Goal: Transaction & Acquisition: Purchase product/service

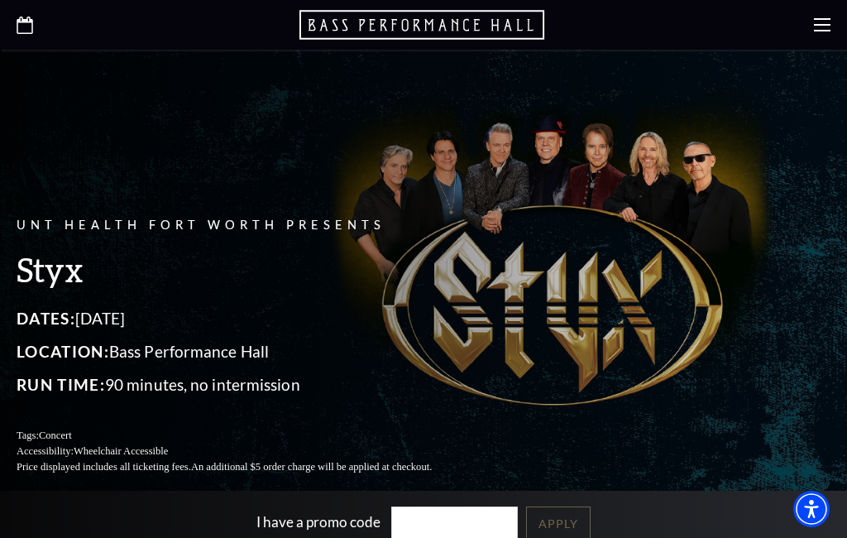
click at [32, 394] on span "Run Time:" at bounding box center [61, 384] width 89 height 19
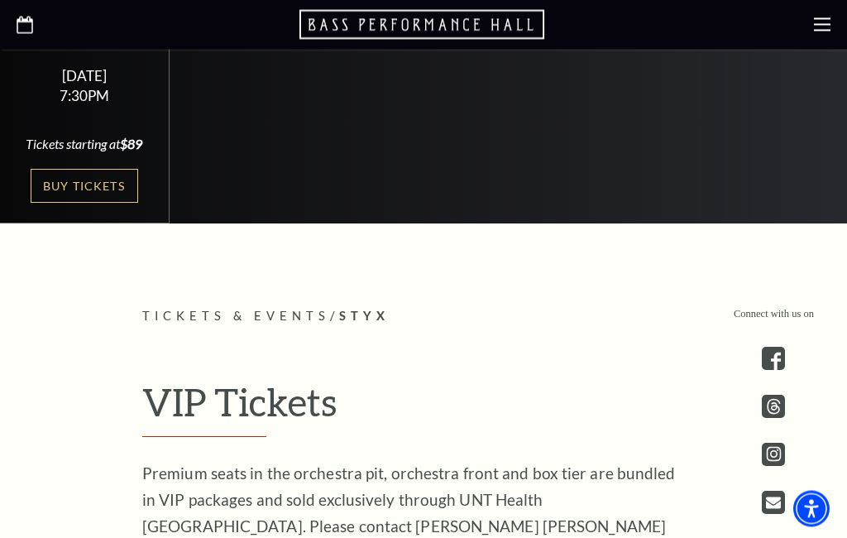
scroll to position [510, 0]
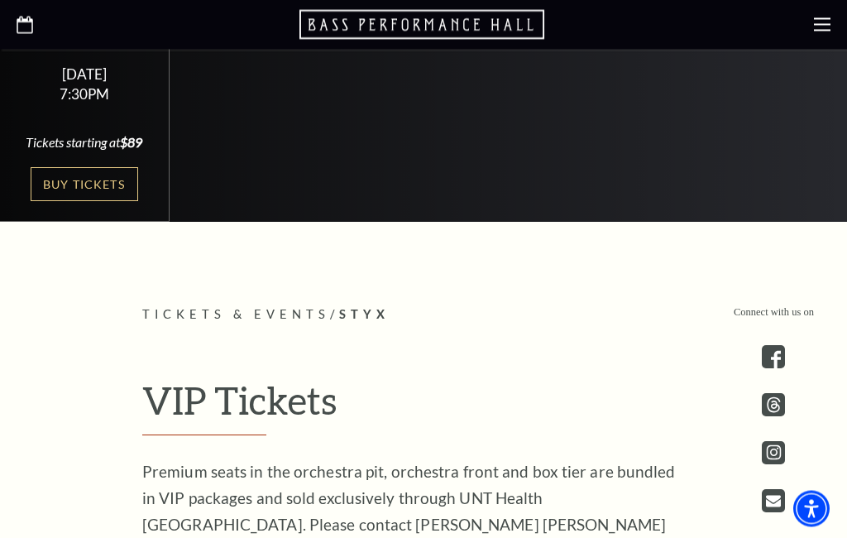
click at [57, 202] on link "Buy Tickets" at bounding box center [85, 185] width 108 height 34
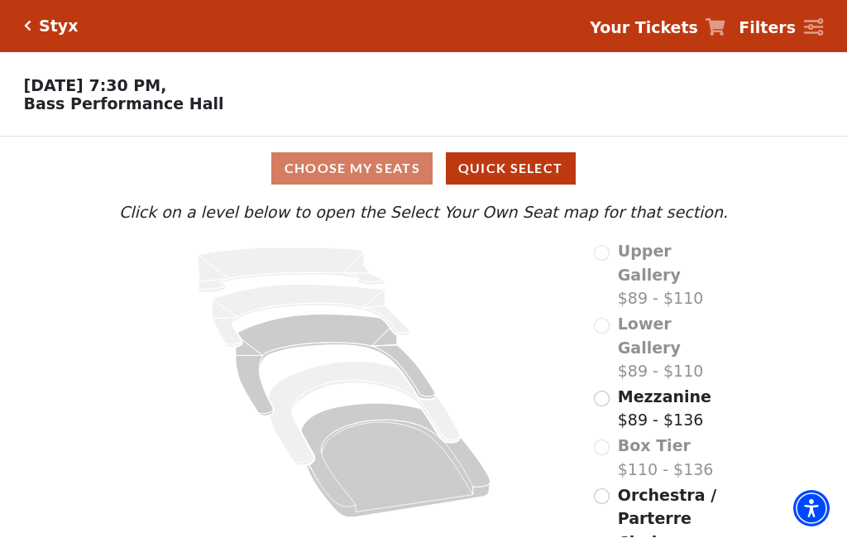
click at [601, 489] on input "Orchestra / Parterre Circle$89 - $136\a" at bounding box center [602, 497] width 16 height 16
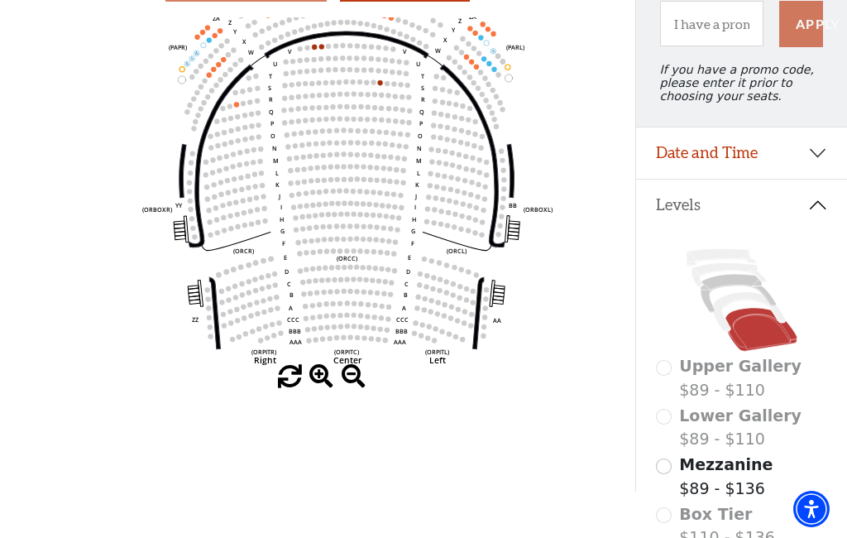
scroll to position [183, 0]
click at [670, 473] on input "Mezzanine$89 - $136\a" at bounding box center [664, 467] width 16 height 16
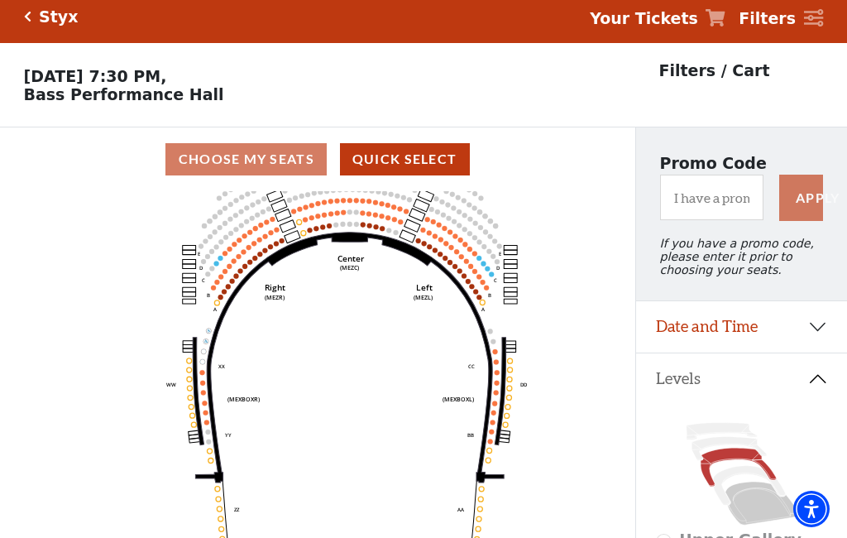
scroll to position [2, 0]
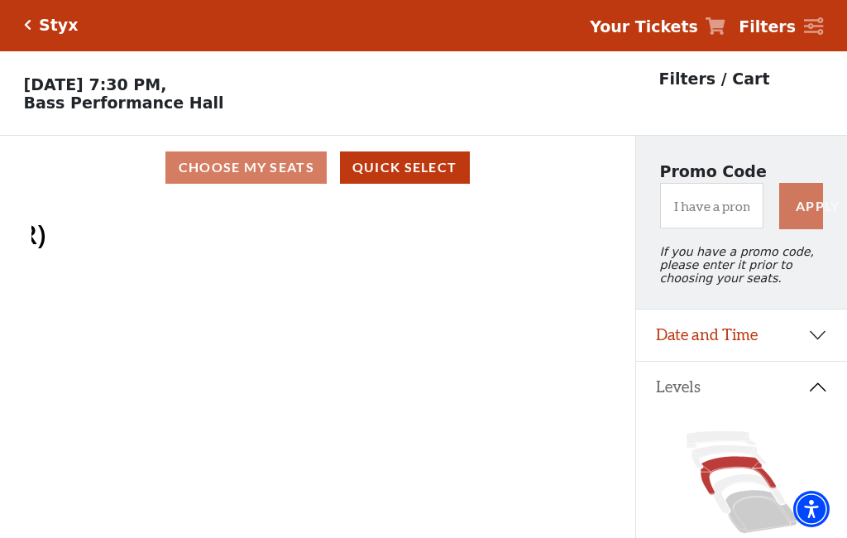
click at [185, 398] on icon "Center (MEZC) Right (MEZR) Left (MEZL) (MEXBOXR) (MEXBOXL) XX WW CC DD YY BB ZZ…" at bounding box center [317, 372] width 572 height 347
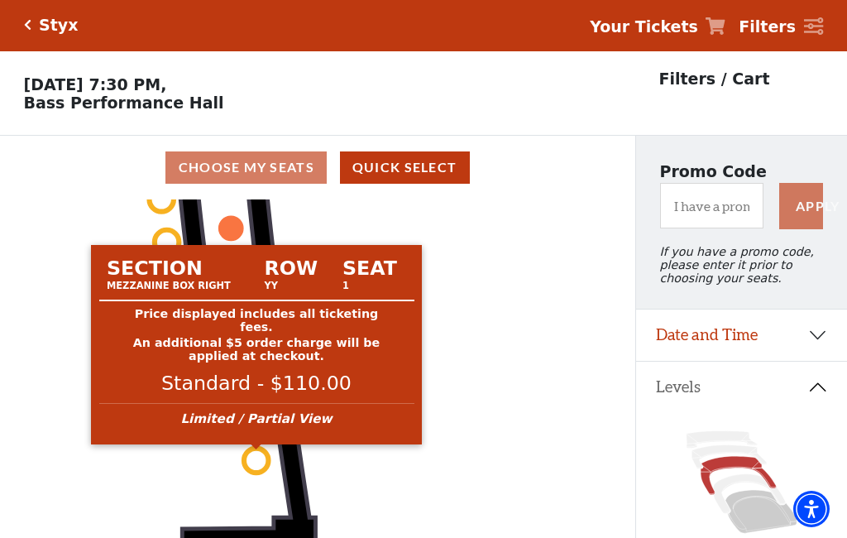
click at [254, 462] on circle at bounding box center [256, 460] width 24 height 24
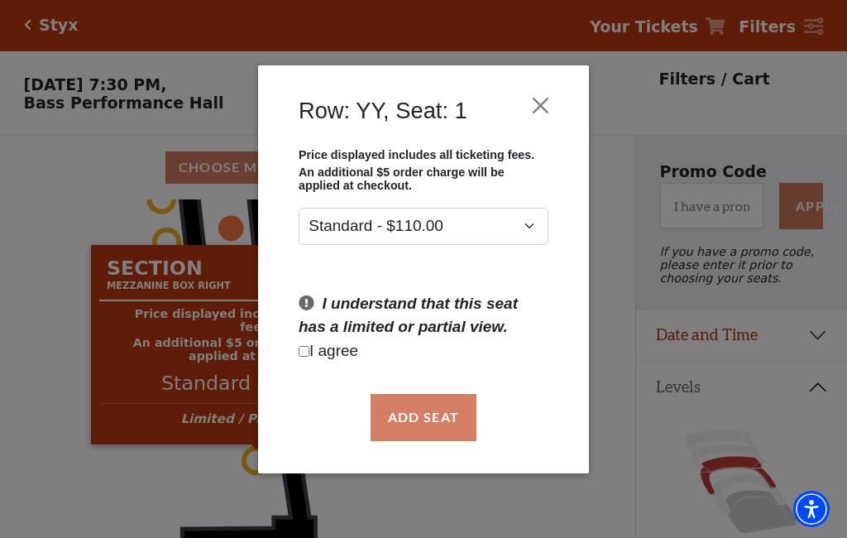
click at [60, 338] on div "Row: YY, Seat: 1 Price displayed includes all ticketing fees. An additional $5 …" at bounding box center [423, 269] width 847 height 538
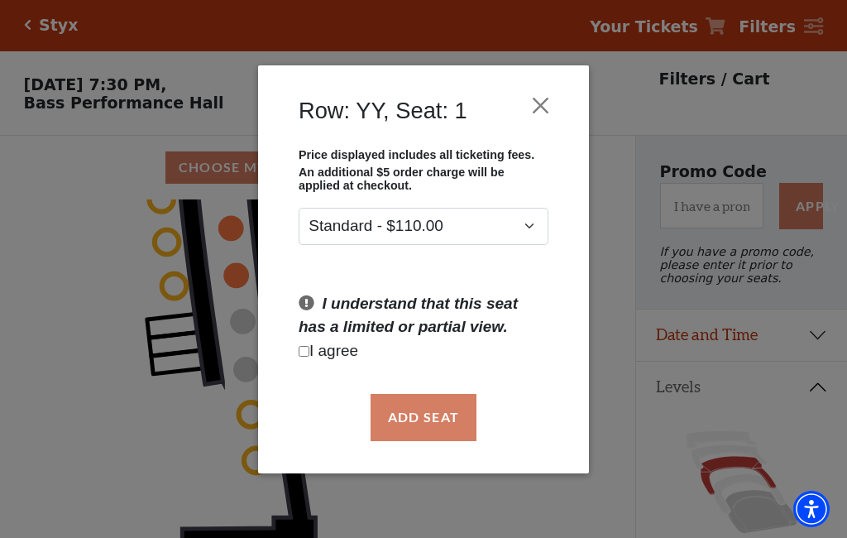
click at [536, 104] on button "Close" at bounding box center [540, 104] width 31 height 31
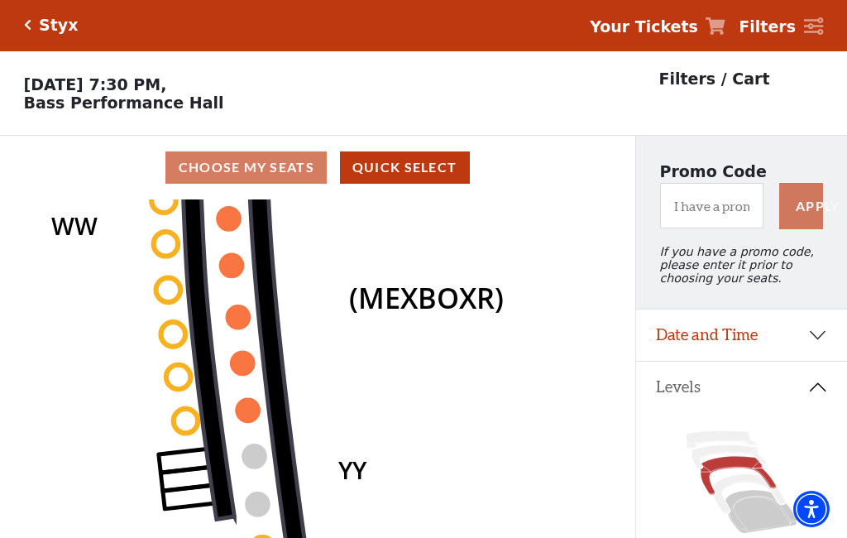
click at [184, 425] on circle at bounding box center [186, 420] width 24 height 24
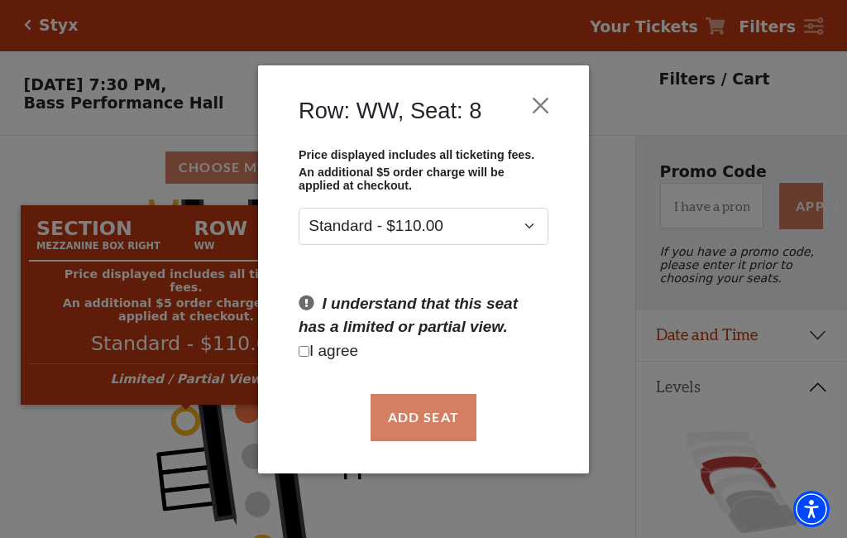
click at [131, 462] on div "Row: WW, Seat: 8 Price displayed includes all ticketing fees. An additional $5 …" at bounding box center [423, 269] width 847 height 538
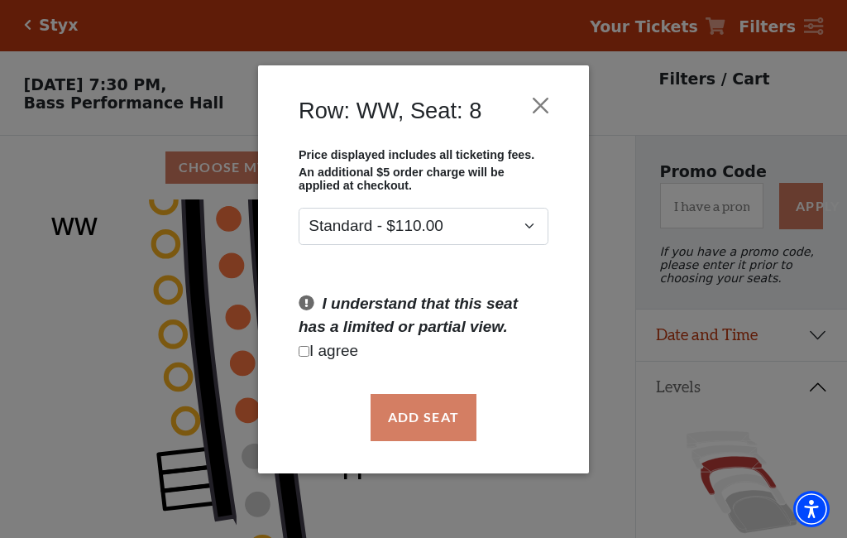
click at [539, 108] on button "Close" at bounding box center [540, 104] width 31 height 31
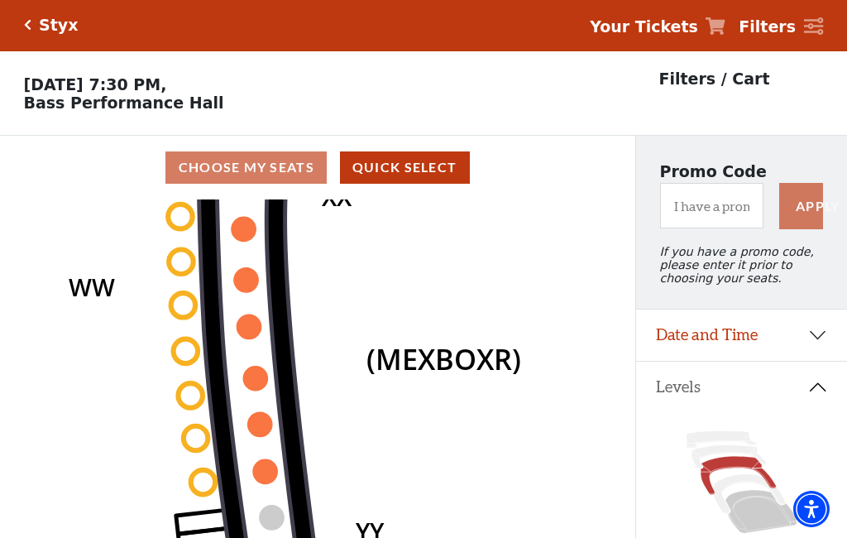
click at [262, 477] on circle at bounding box center [265, 471] width 24 height 24
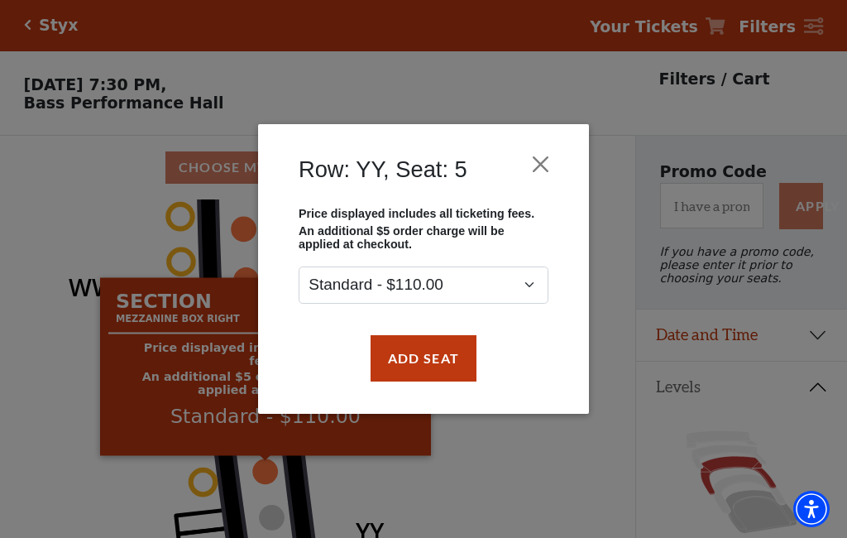
click at [87, 426] on div "Row: YY, Seat: 5 Price displayed includes all ticketing fees. An additional $5 …" at bounding box center [423, 269] width 847 height 538
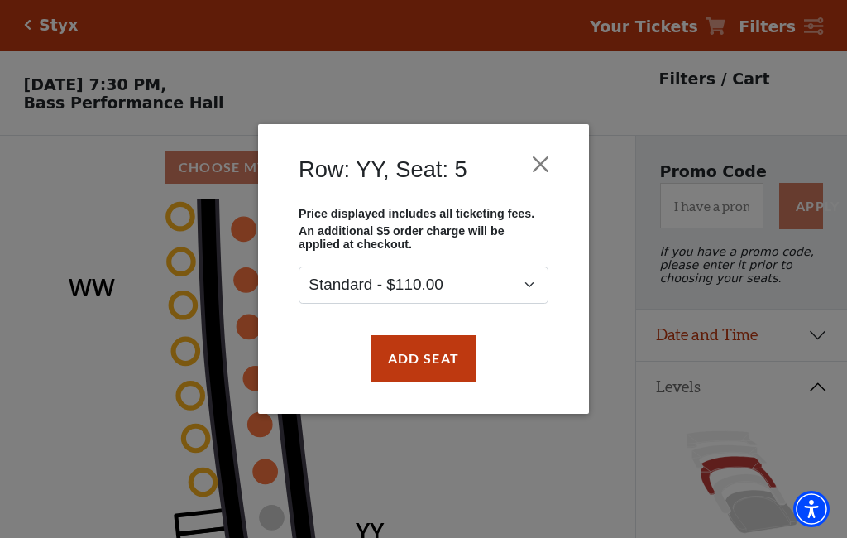
click at [542, 164] on button "Close" at bounding box center [540, 163] width 31 height 31
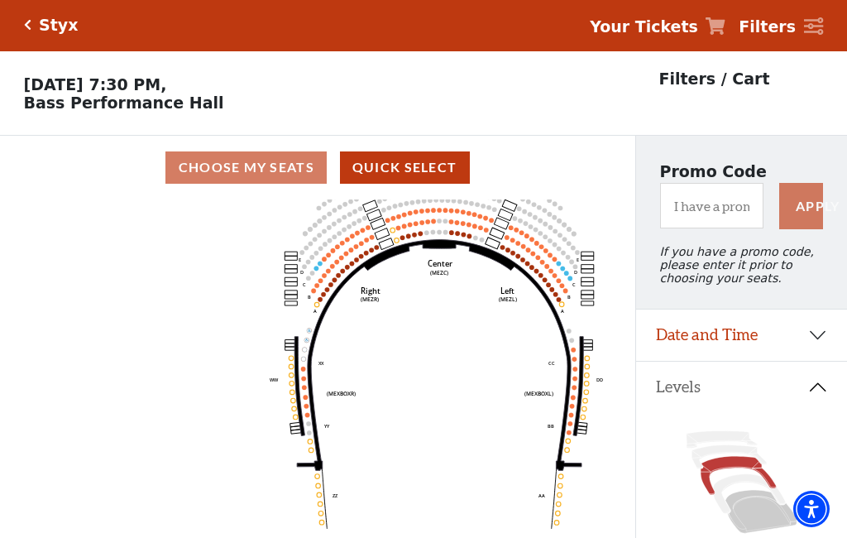
click at [213, 434] on icon "Center (MEZC) Right (MEZR) Left (MEZL) (MEXBOXR) (MEXBOXL) XX WW CC DD YY BB ZZ…" at bounding box center [317, 372] width 572 height 347
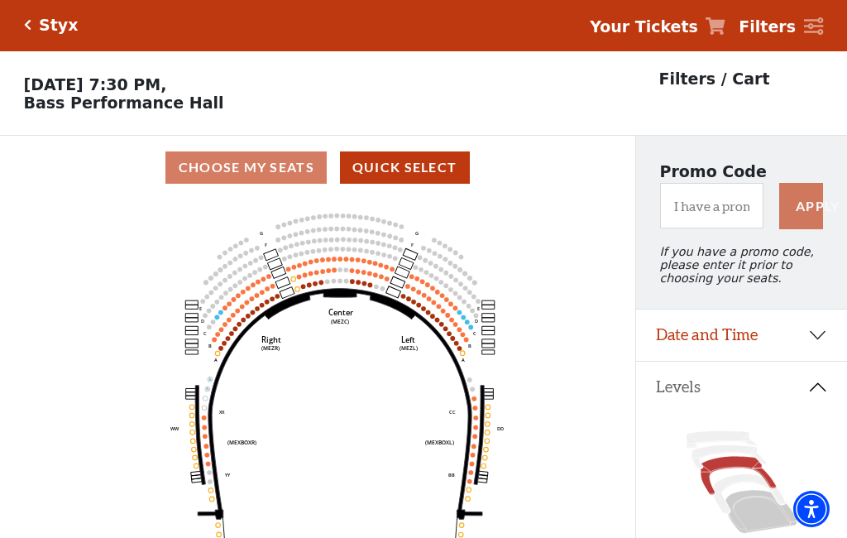
click at [208, 479] on circle at bounding box center [210, 481] width 5 height 5
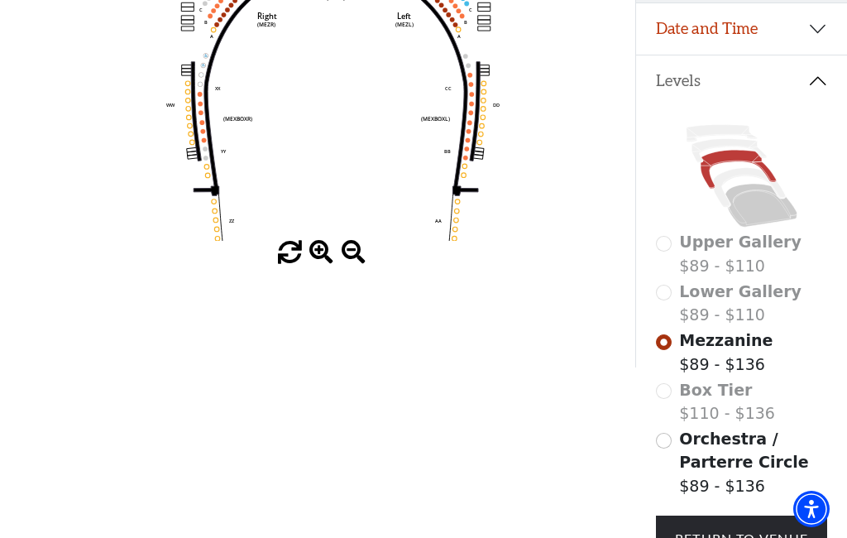
scroll to position [415, 0]
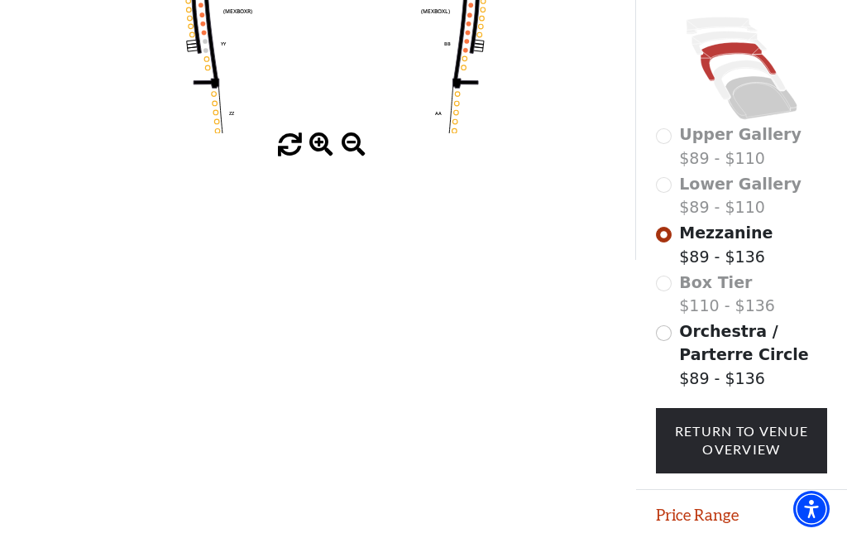
click at [767, 458] on link "Return To Venue Overview" at bounding box center [742, 440] width 172 height 65
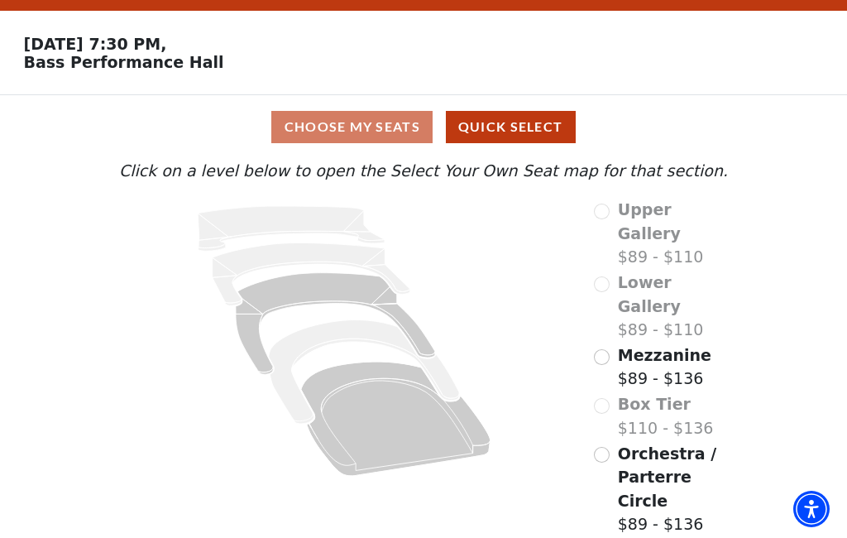
scroll to position [0, 0]
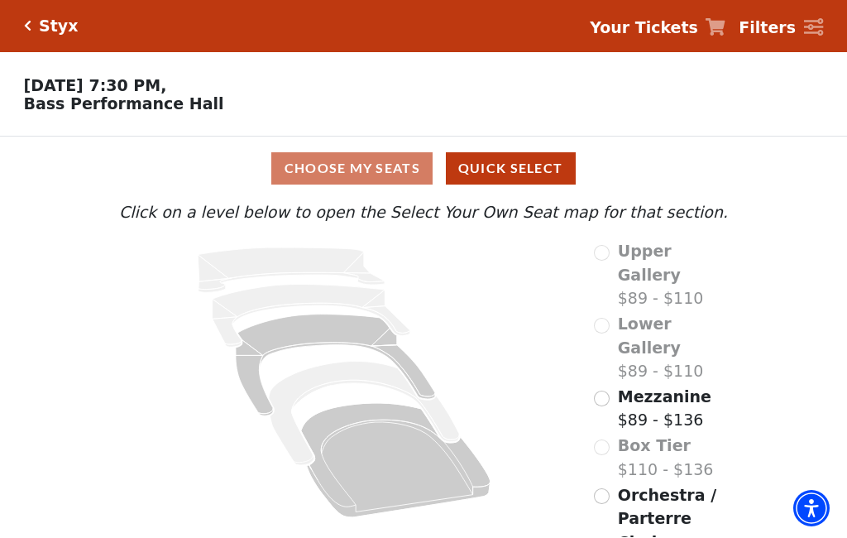
click at [608, 489] on input "Orchestra / Parterre Circle$89 - $136\a" at bounding box center [602, 497] width 16 height 16
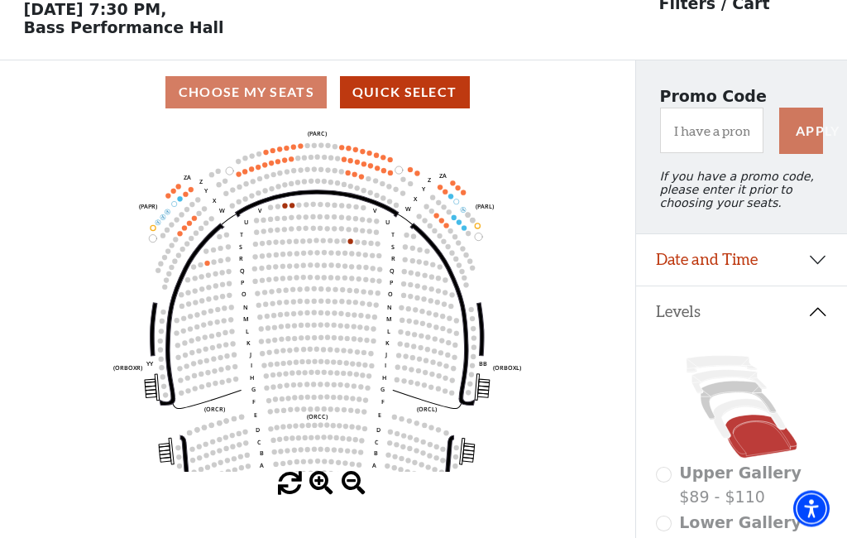
scroll to position [77, 0]
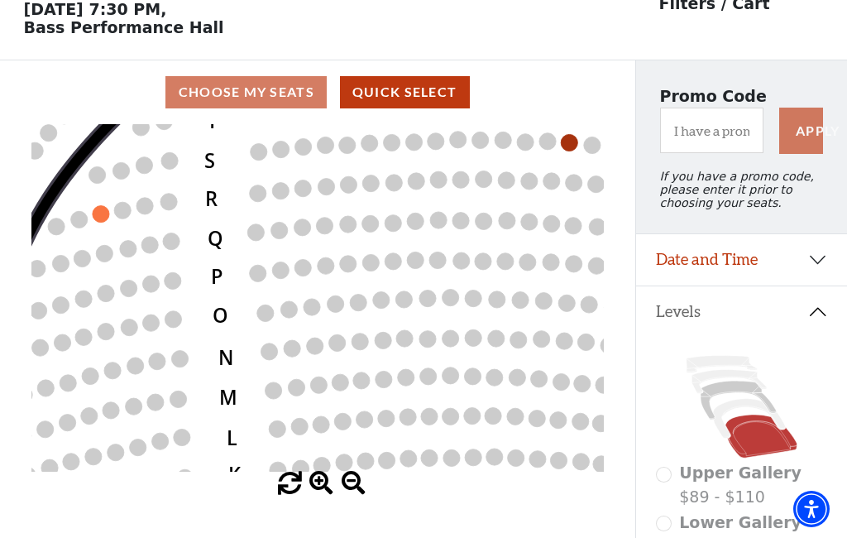
click at [231, 316] on icon "Left (ORPITL) Right (ORPITR) Center (ORPITC) ZZ AA YY BB ZA ZA (ORCL) (ORCR) (O…" at bounding box center [317, 297] width 572 height 347
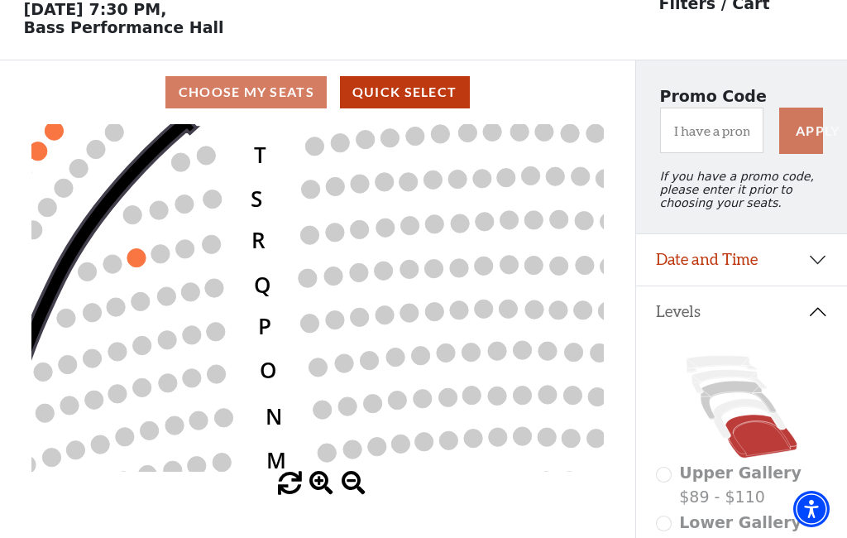
click at [261, 311] on icon "Left (ORPITL) Right (ORPITR) Center (ORPITC) ZZ AA YY BB ZA ZA (ORCL) (ORCR) (O…" at bounding box center [317, 297] width 572 height 347
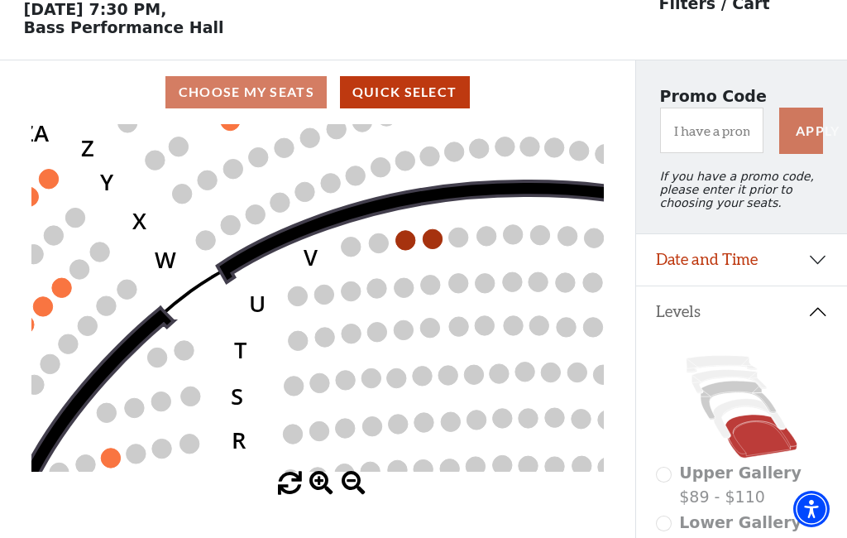
click at [402, 242] on circle at bounding box center [405, 239] width 19 height 19
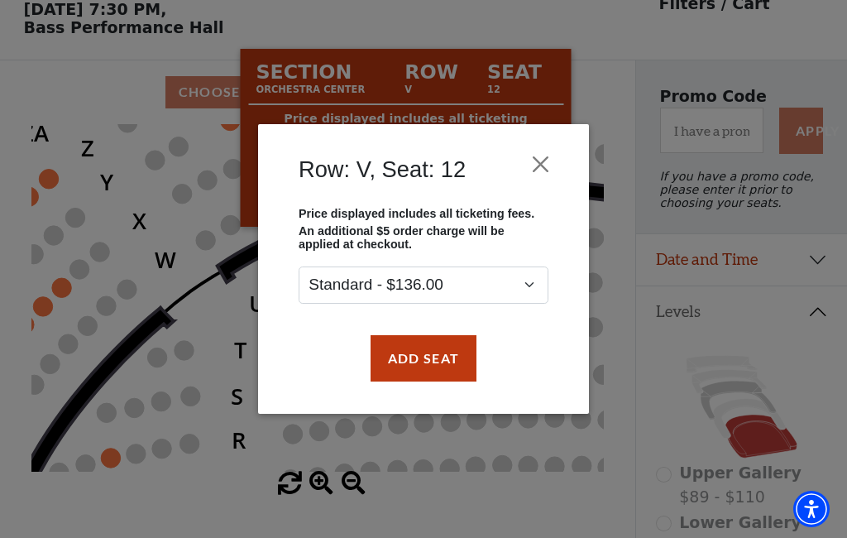
click at [228, 351] on div "Row: V, Seat: 12 Price displayed includes all ticketing fees. An additional $5 …" at bounding box center [423, 269] width 847 height 538
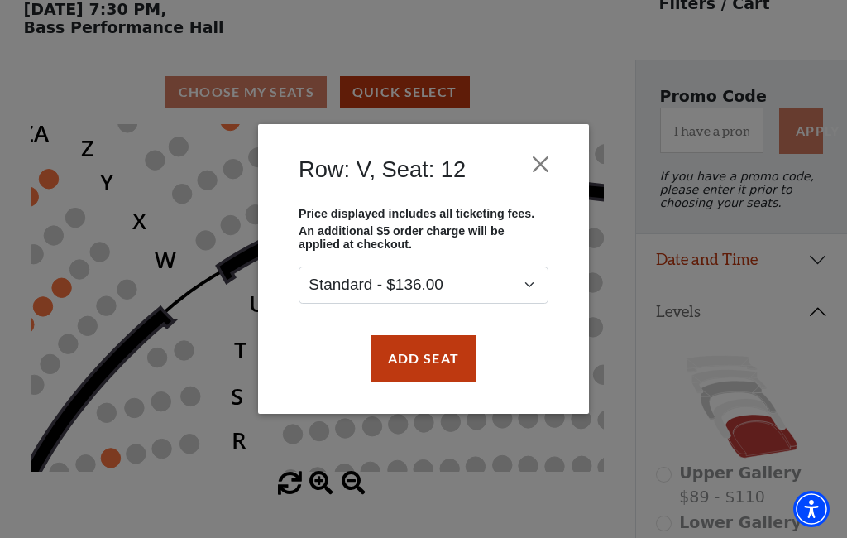
click at [539, 167] on button "Close" at bounding box center [540, 163] width 31 height 31
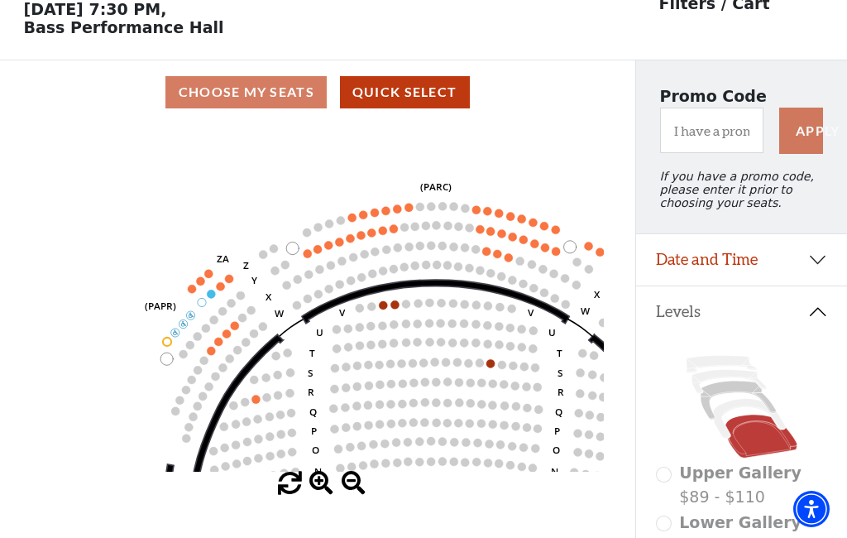
click at [183, 394] on circle at bounding box center [186, 390] width 8 height 8
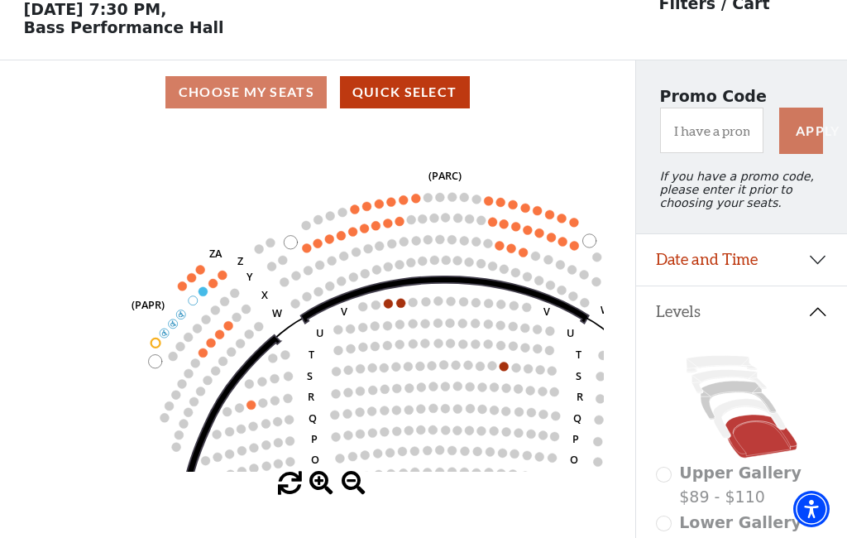
click at [220, 280] on circle at bounding box center [222, 275] width 9 height 9
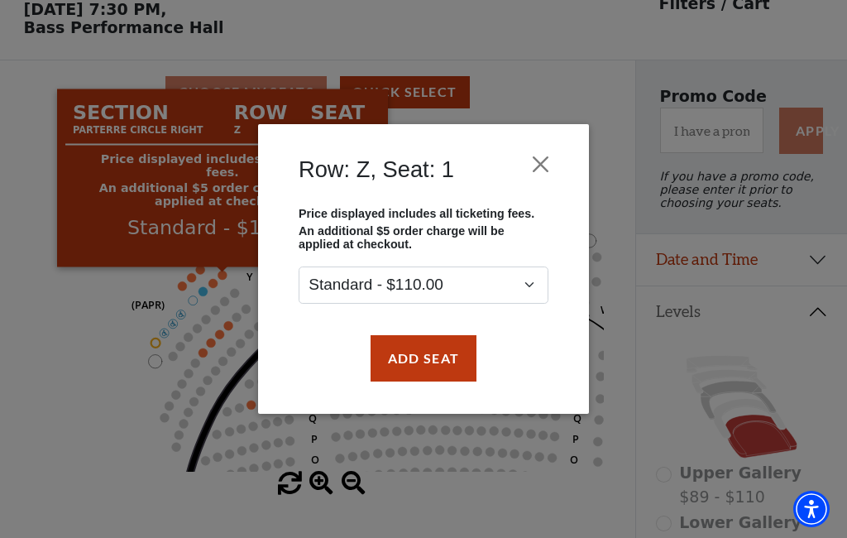
click at [150, 361] on div "Row: Z, Seat: 1 Price displayed includes all ticketing fees. An additional $5 o…" at bounding box center [423, 269] width 847 height 538
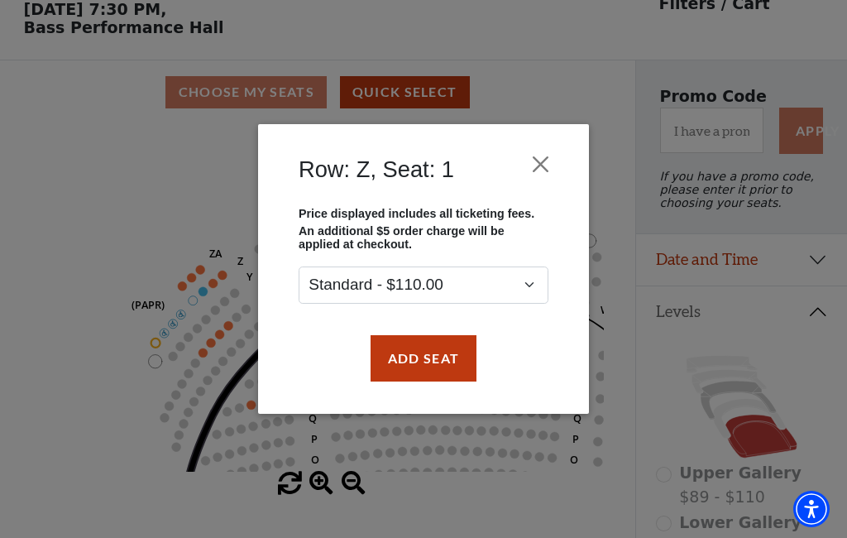
click at [533, 163] on button "Close" at bounding box center [540, 163] width 31 height 31
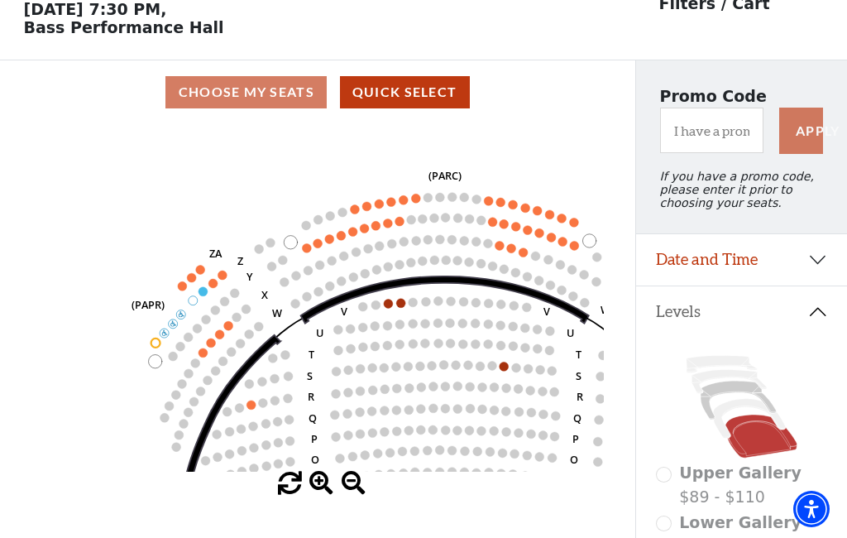
click at [224, 279] on circle at bounding box center [222, 275] width 9 height 9
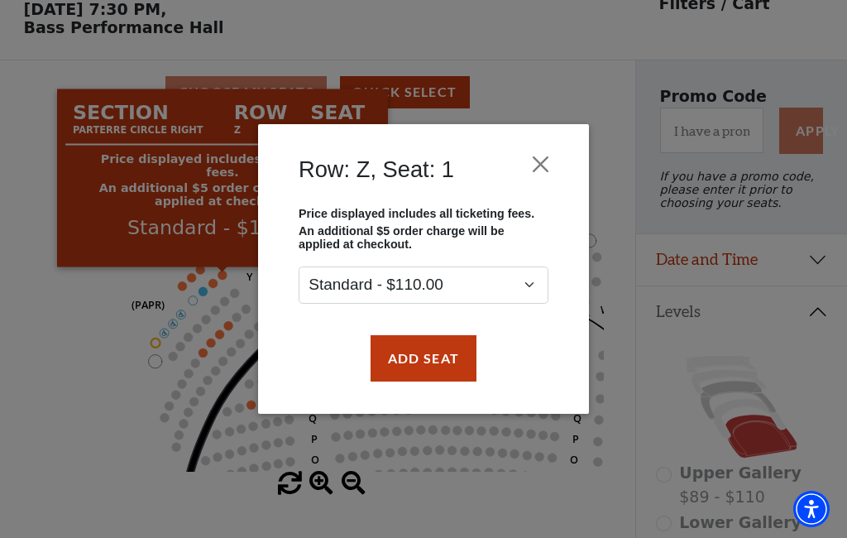
click at [415, 361] on button "Add Seat" at bounding box center [424, 358] width 106 height 46
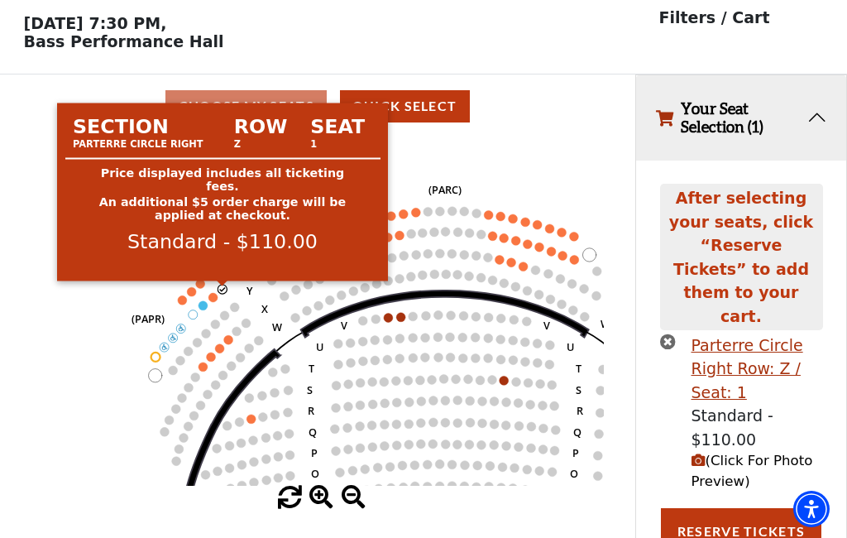
scroll to position [52, 0]
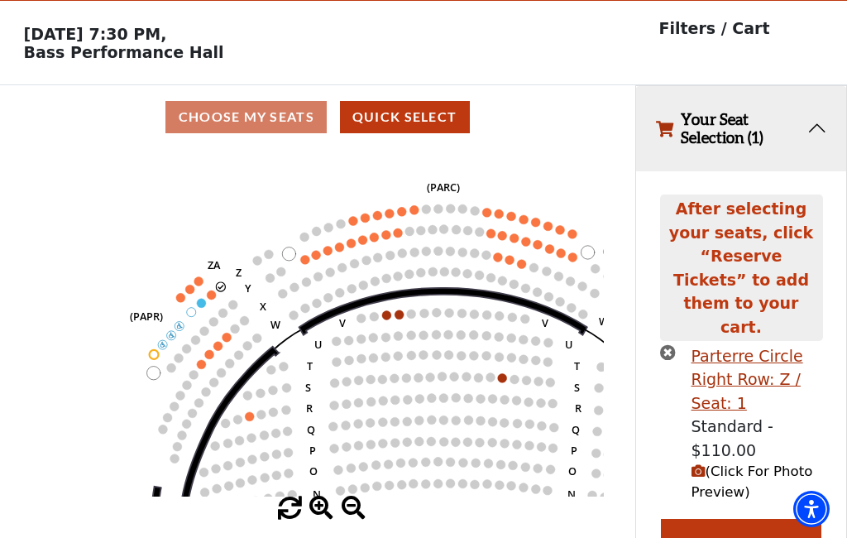
click at [690, 124] on button "Your Seat Selection (1)" at bounding box center [741, 128] width 210 height 85
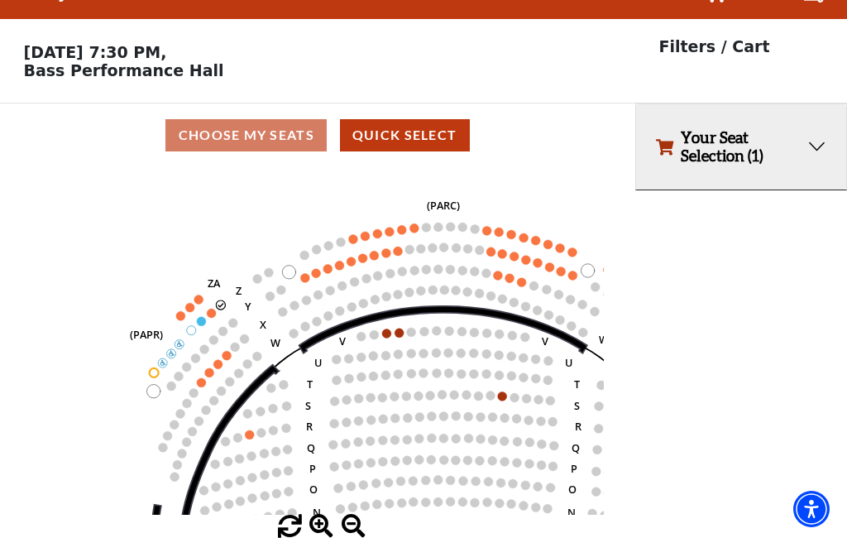
click at [676, 132] on button "Your Seat Selection (1)" at bounding box center [741, 146] width 210 height 85
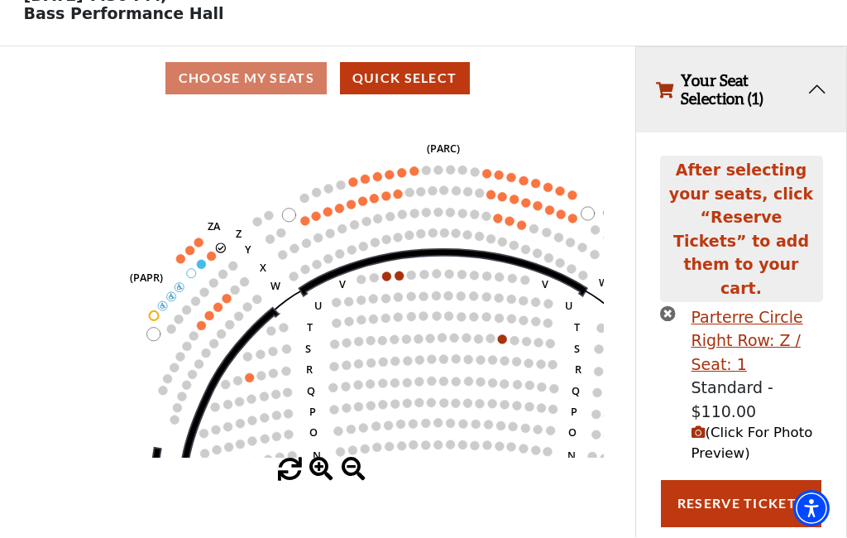
scroll to position [93, 0]
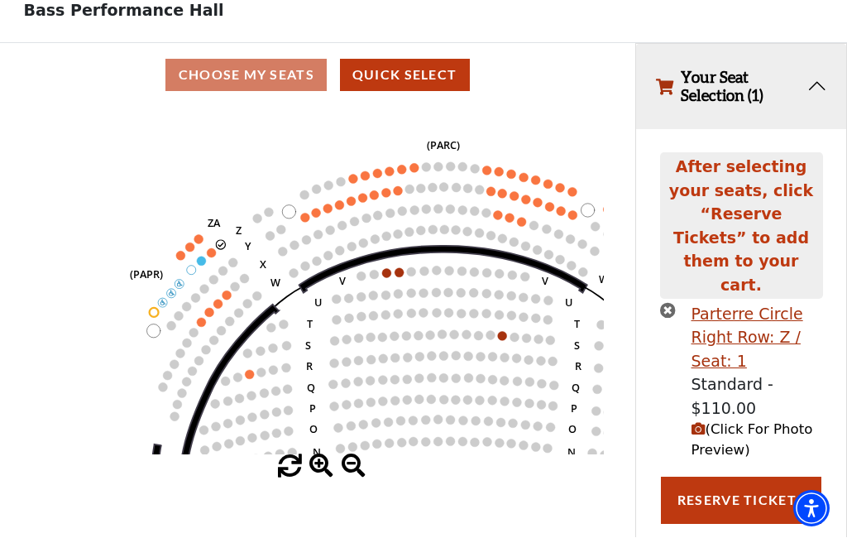
click at [758, 477] on button "Reserve Tickets" at bounding box center [741, 500] width 161 height 46
